Goal: Task Accomplishment & Management: Manage account settings

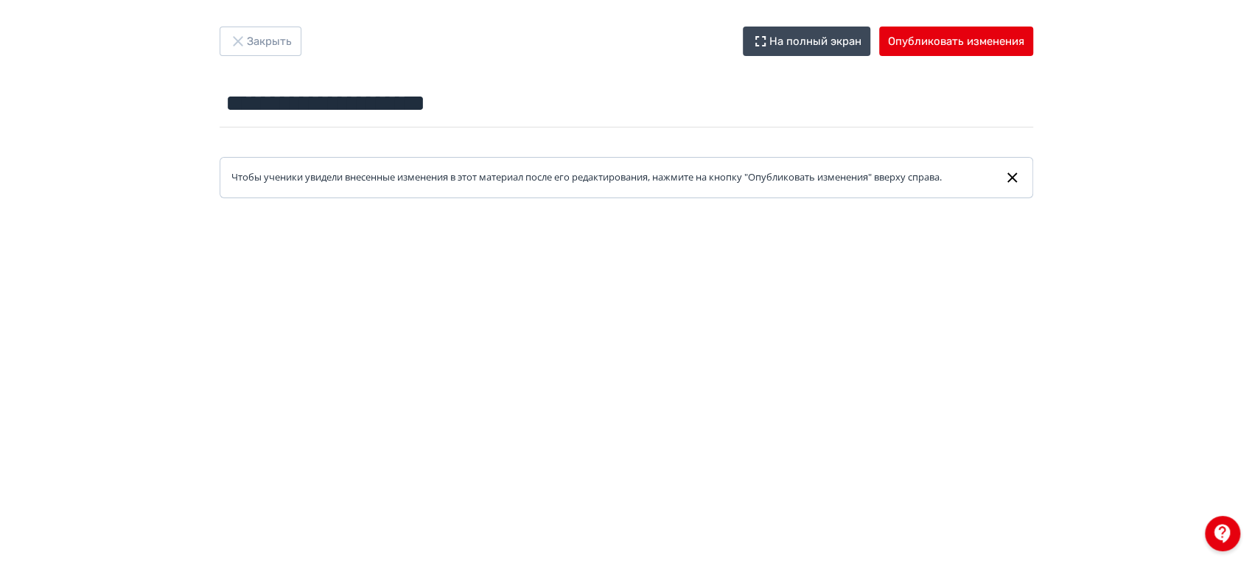
scroll to position [9, 0]
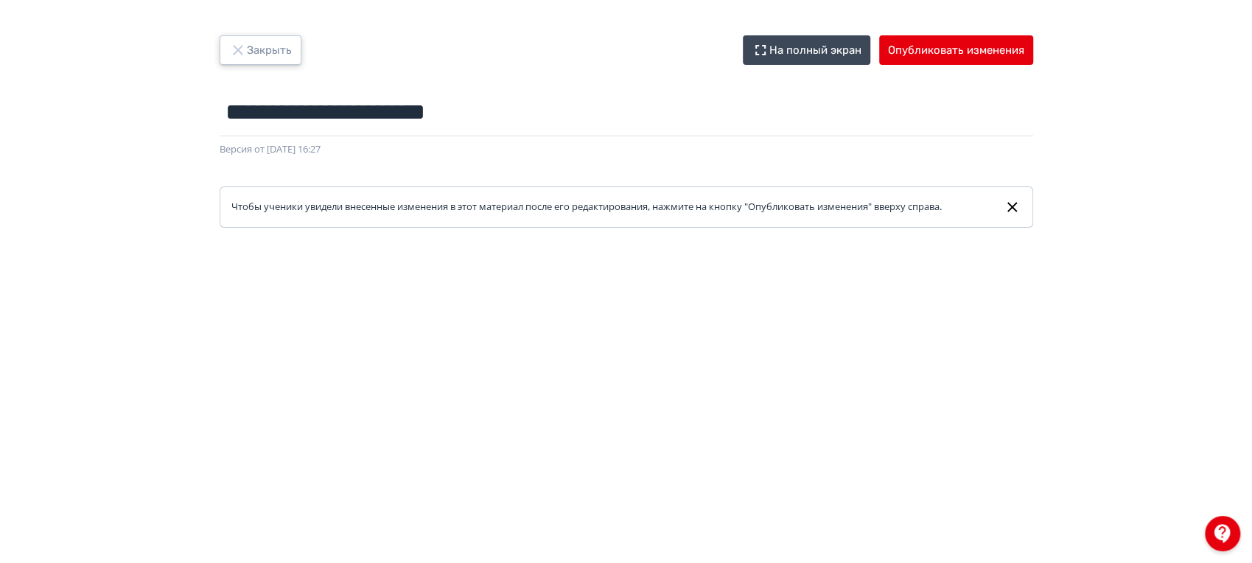
click at [275, 47] on button "Закрыть" at bounding box center [261, 49] width 82 height 29
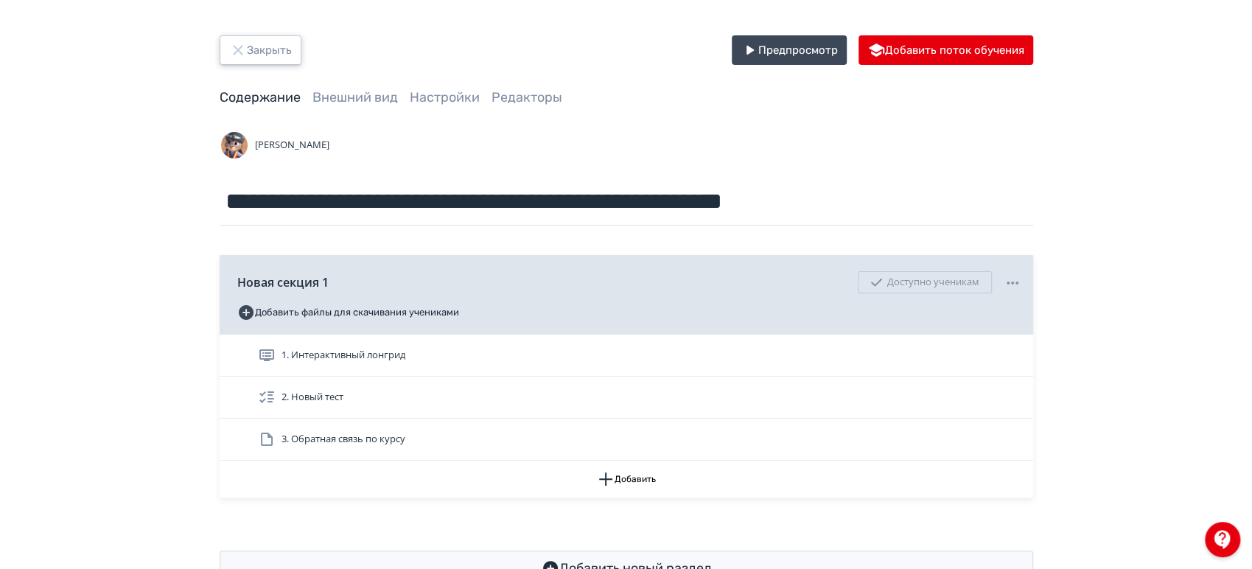
click at [257, 52] on button "Закрыть" at bounding box center [261, 49] width 82 height 29
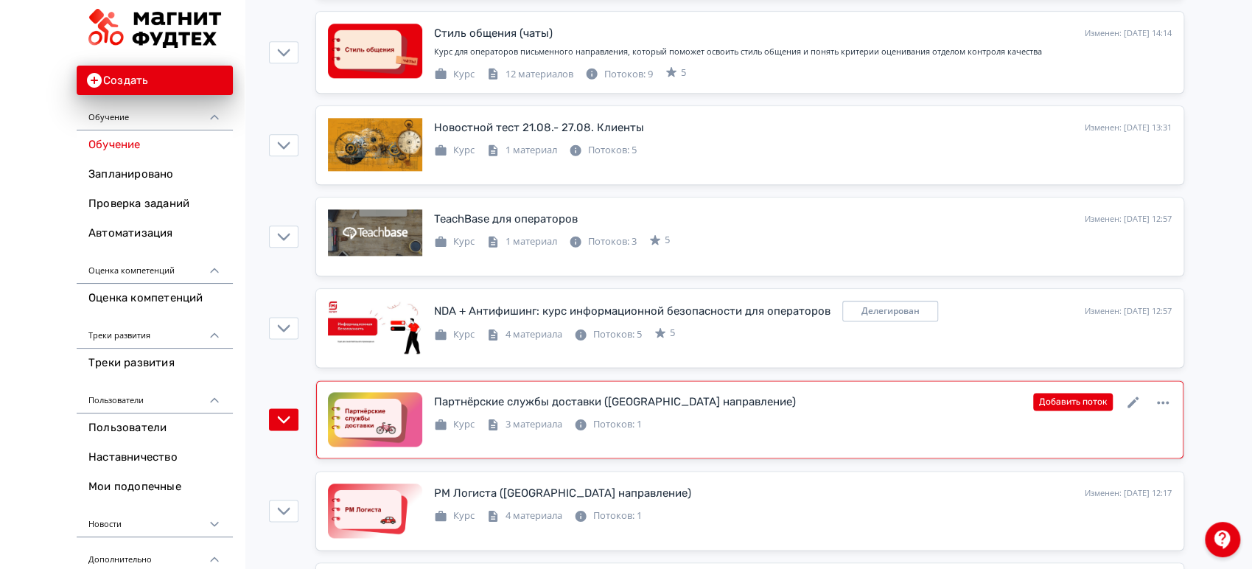
scroll to position [1228, 0]
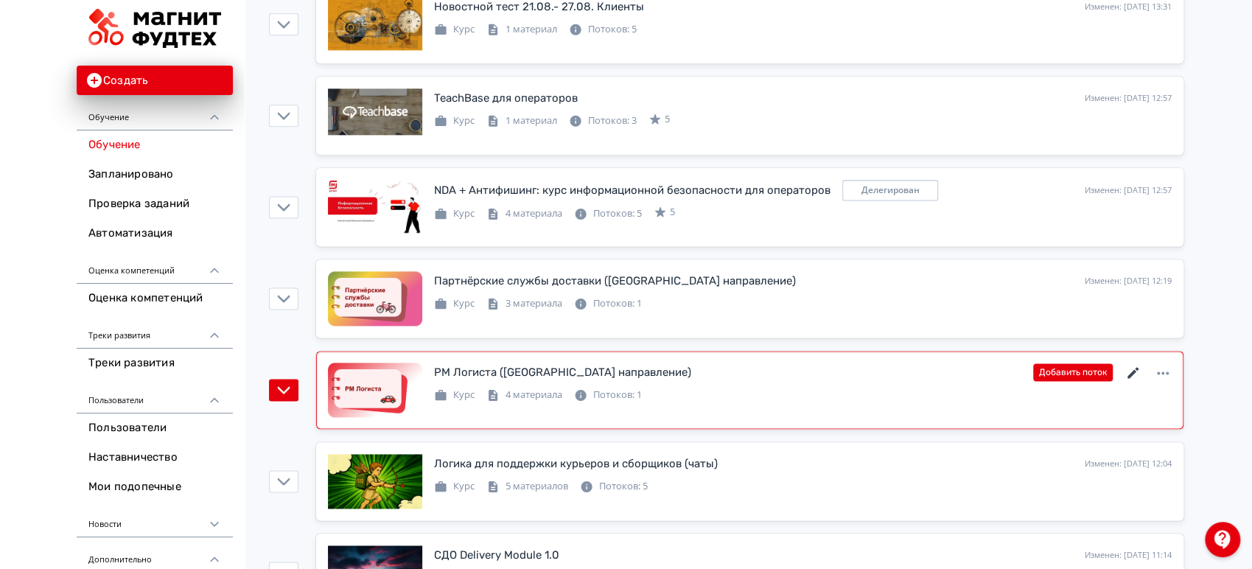
click at [1136, 366] on icon at bounding box center [1134, 373] width 18 height 18
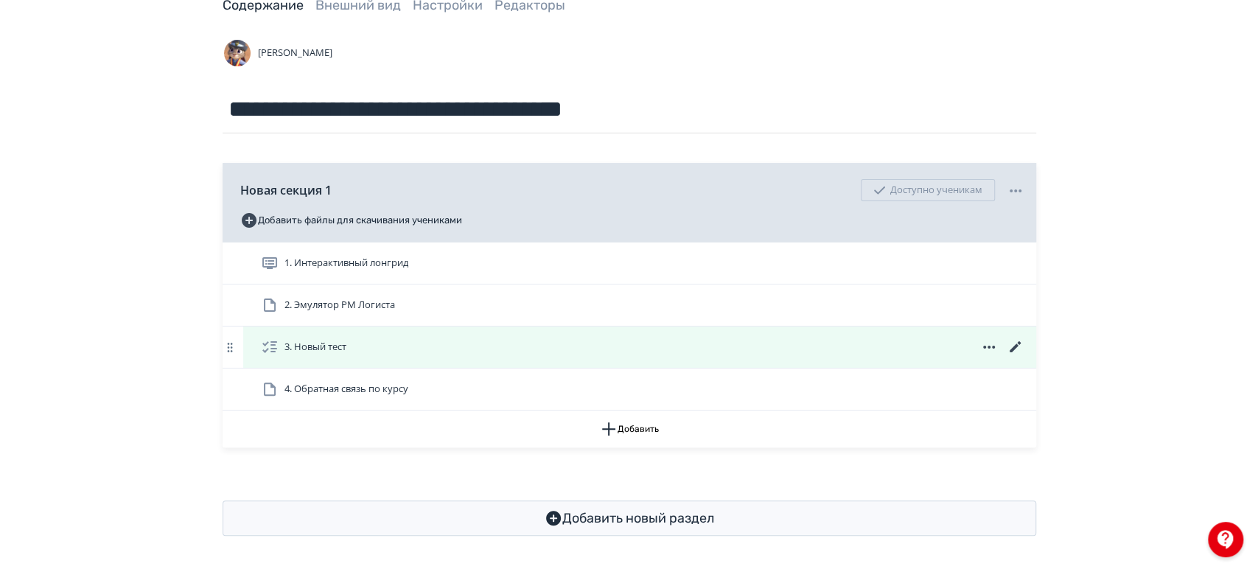
scroll to position [94, 0]
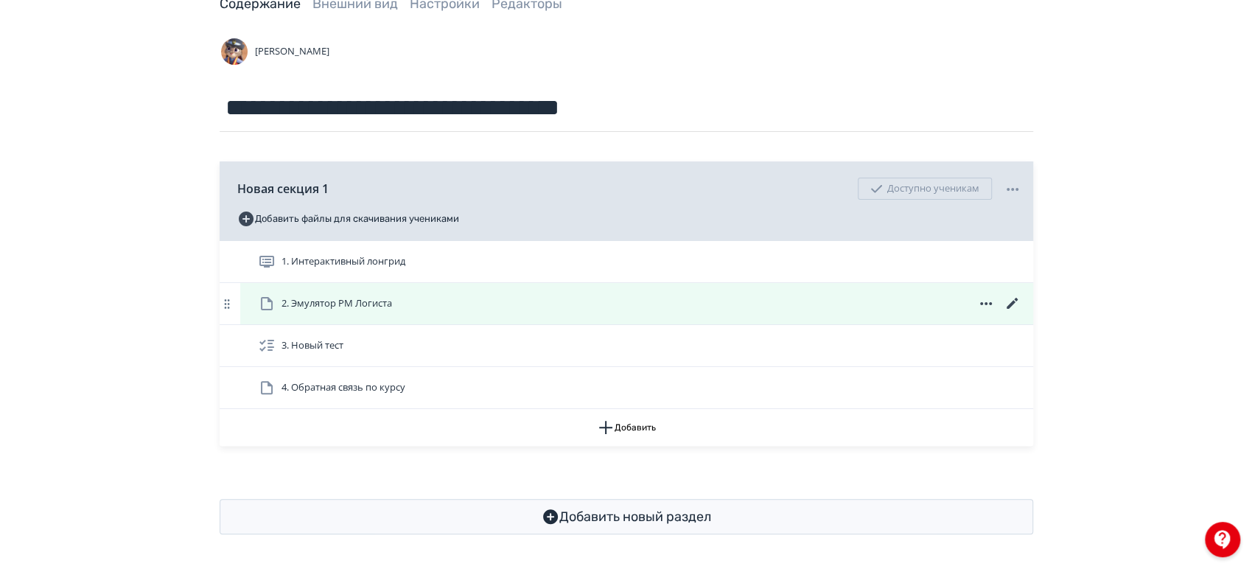
click at [1012, 305] on icon at bounding box center [1013, 304] width 18 height 18
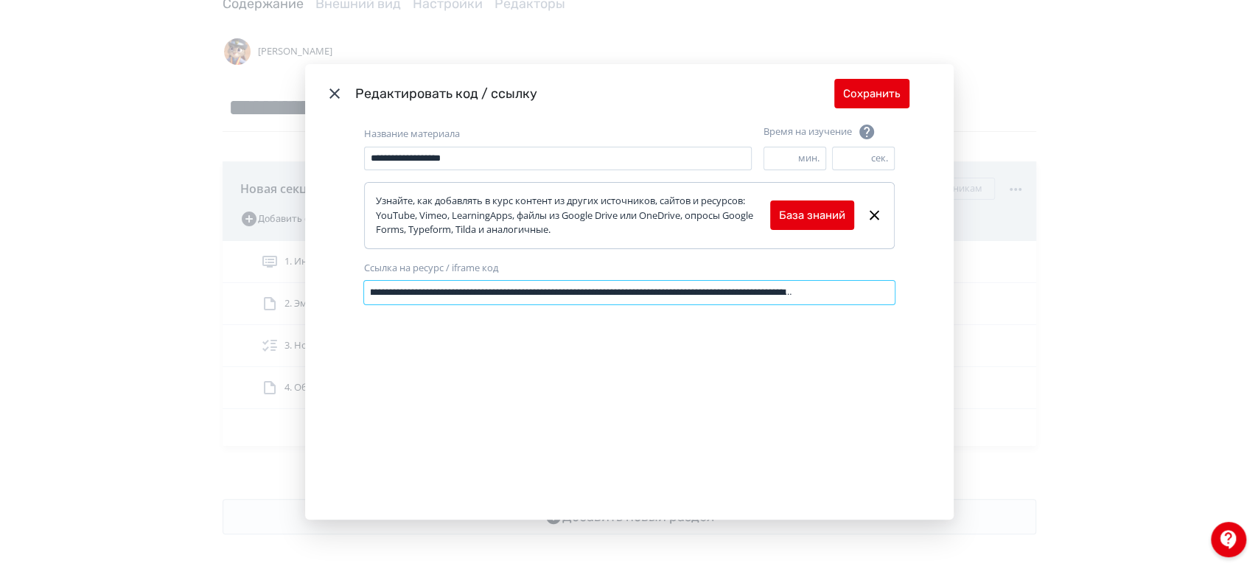
scroll to position [0, 340]
drag, startPoint x: 366, startPoint y: 293, endPoint x: 979, endPoint y: 305, distance: 612.7
click at [979, 305] on div "**********" at bounding box center [629, 284] width 1258 height 569
paste input "**********"
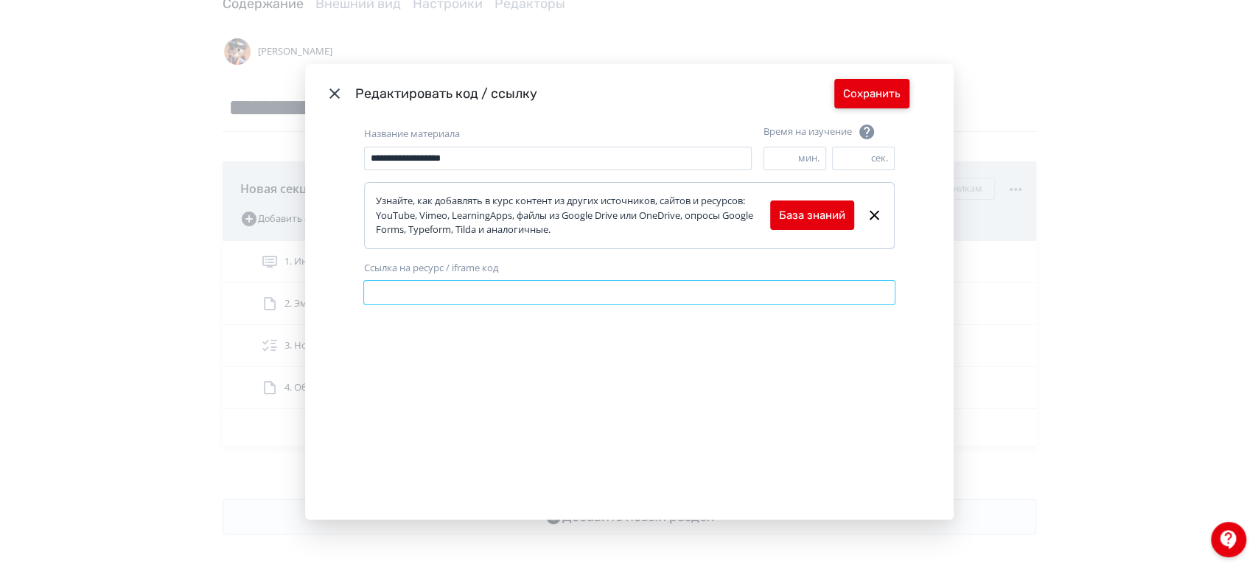
type input "**********"
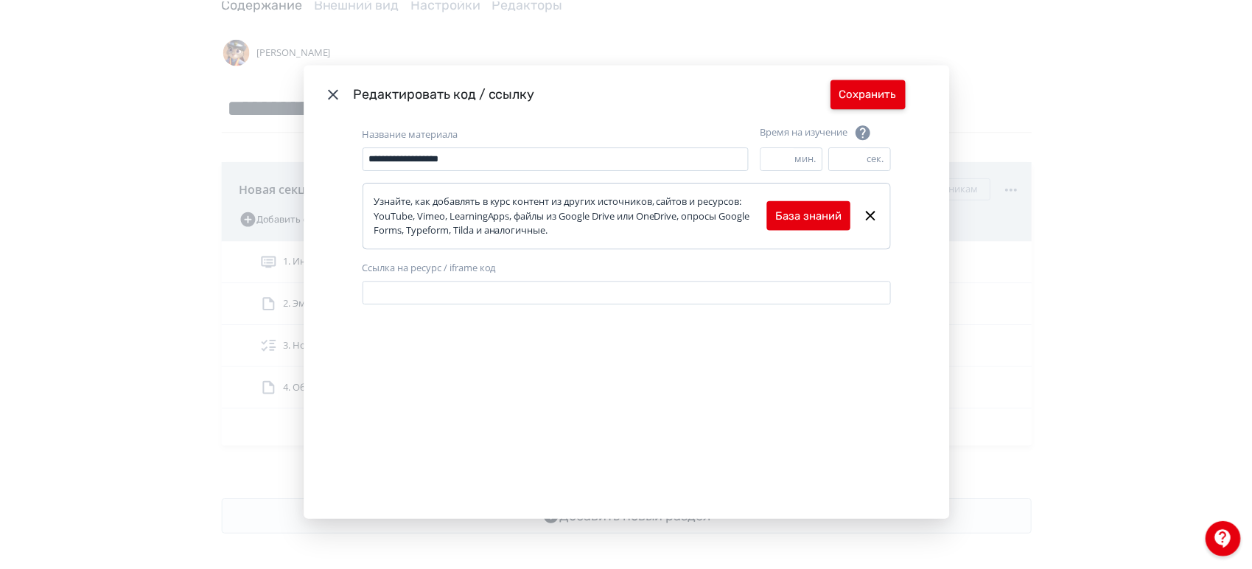
scroll to position [0, 0]
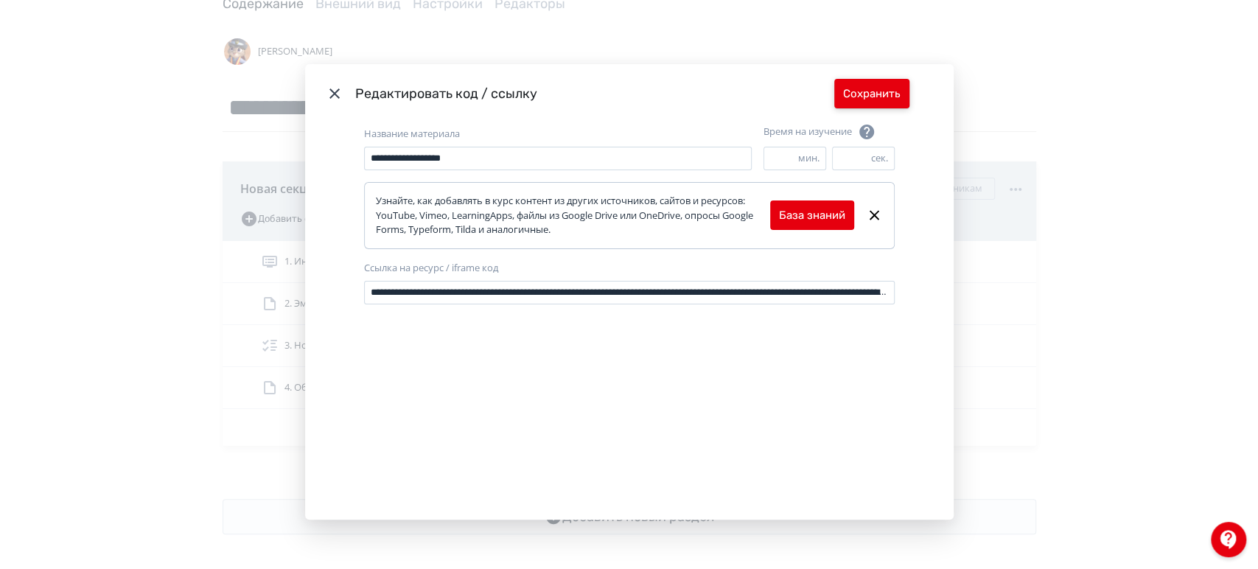
click at [859, 102] on button "Сохранить" at bounding box center [871, 93] width 75 height 29
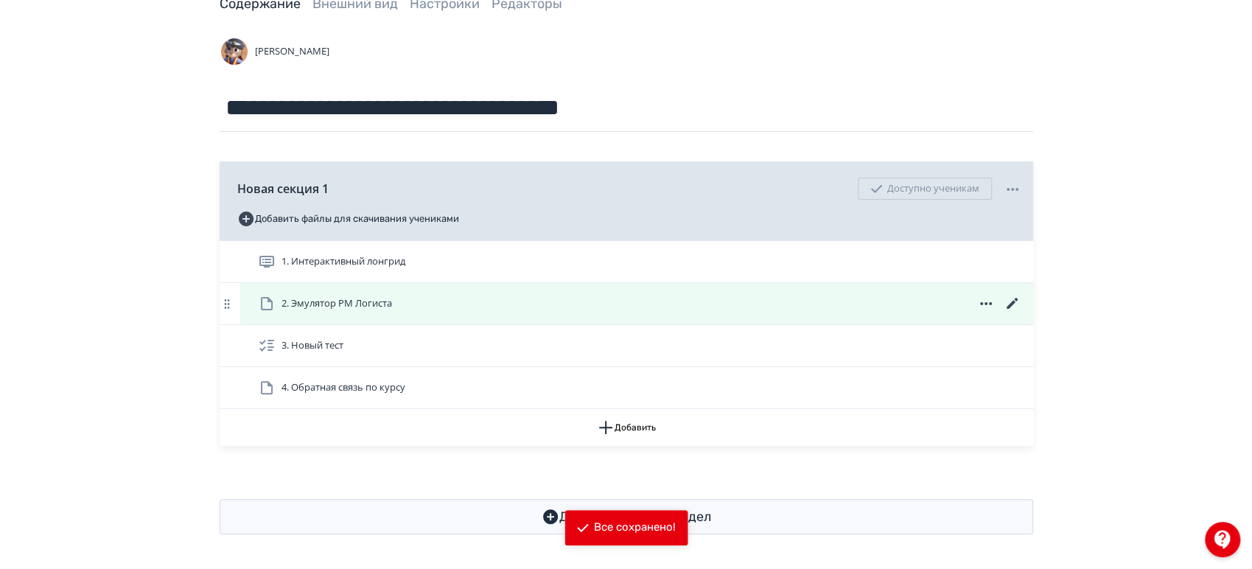
click at [696, 297] on div "2. Эмулятор РМ Логиста" at bounding box center [640, 304] width 764 height 18
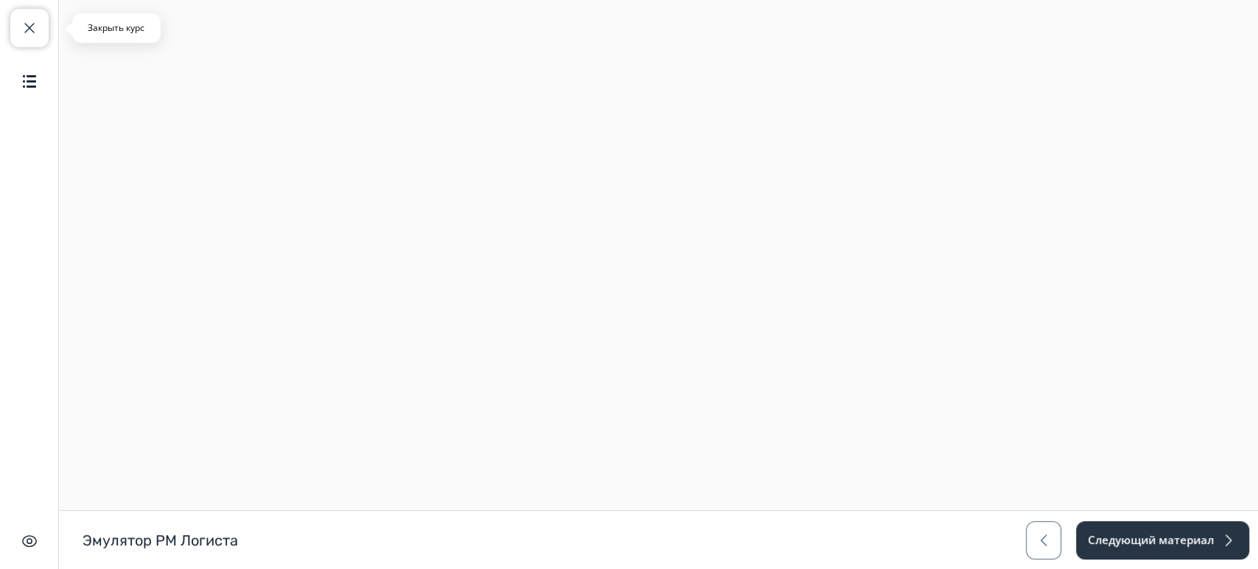
click at [29, 32] on span "button" at bounding box center [30, 28] width 18 height 18
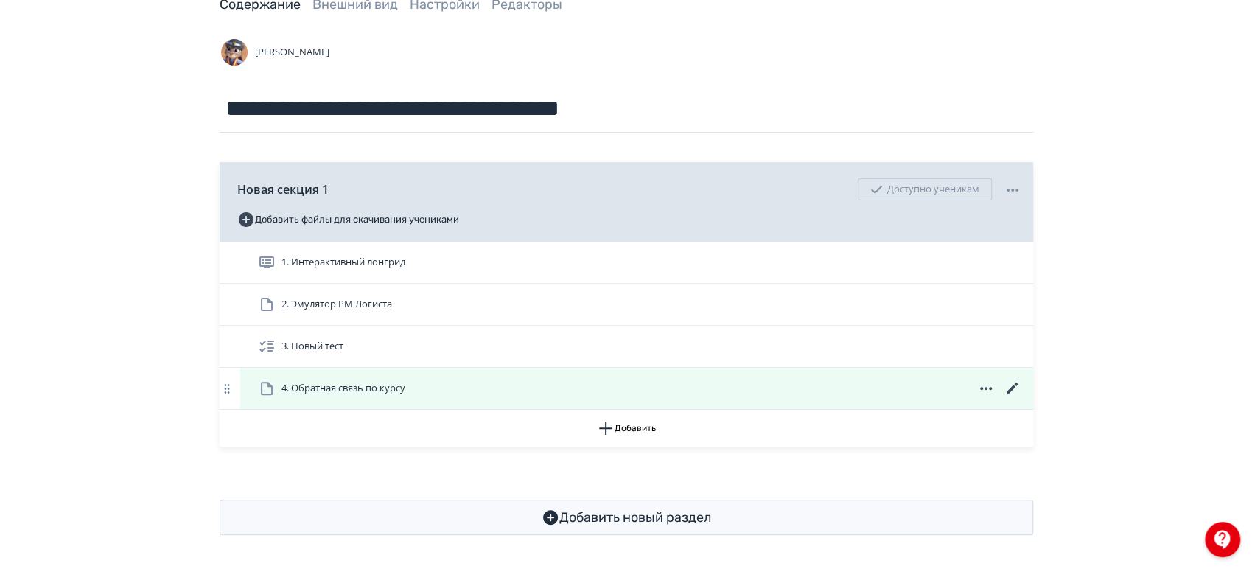
scroll to position [94, 0]
